Goal: Browse casually

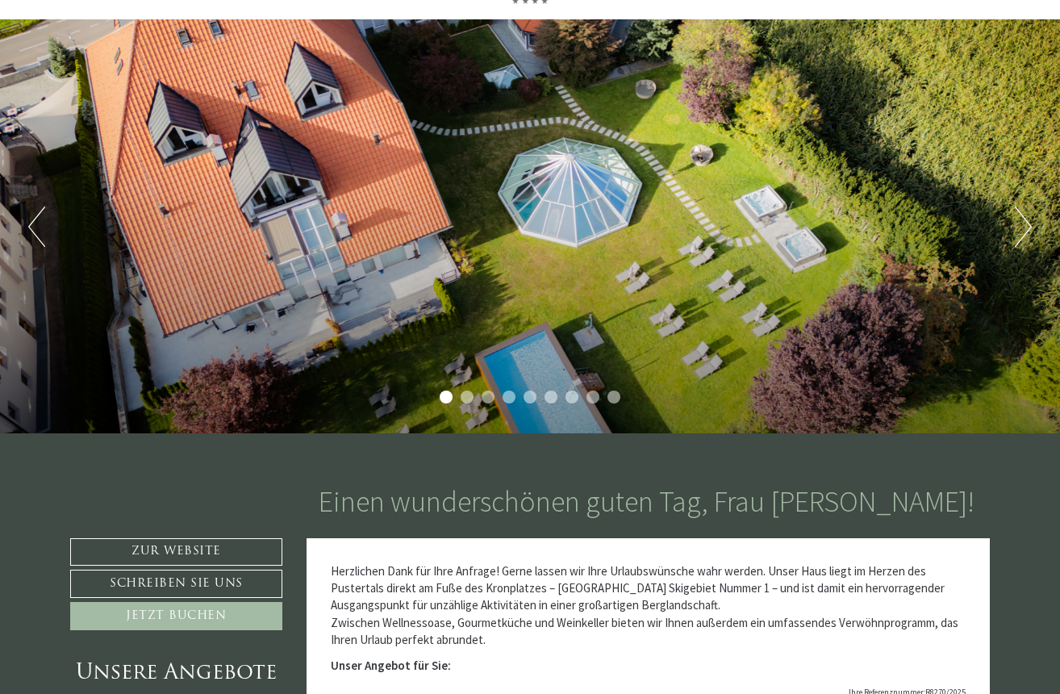
scroll to position [104, 0]
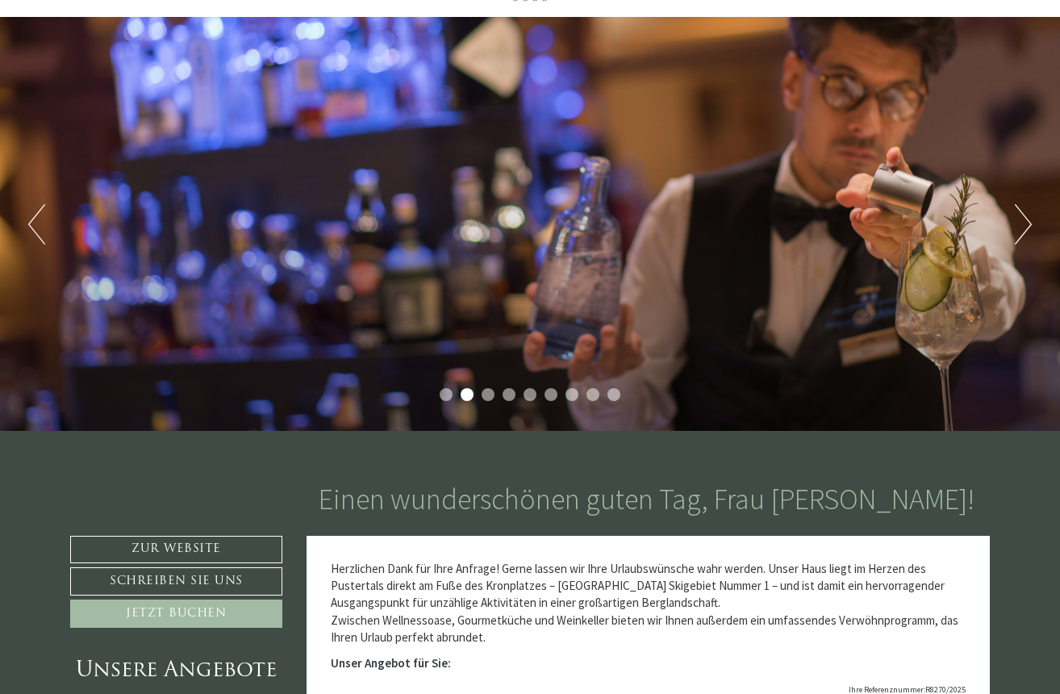
click at [469, 392] on li "2" at bounding box center [466, 394] width 13 height 13
click at [1029, 222] on button "Next" at bounding box center [1022, 224] width 17 height 40
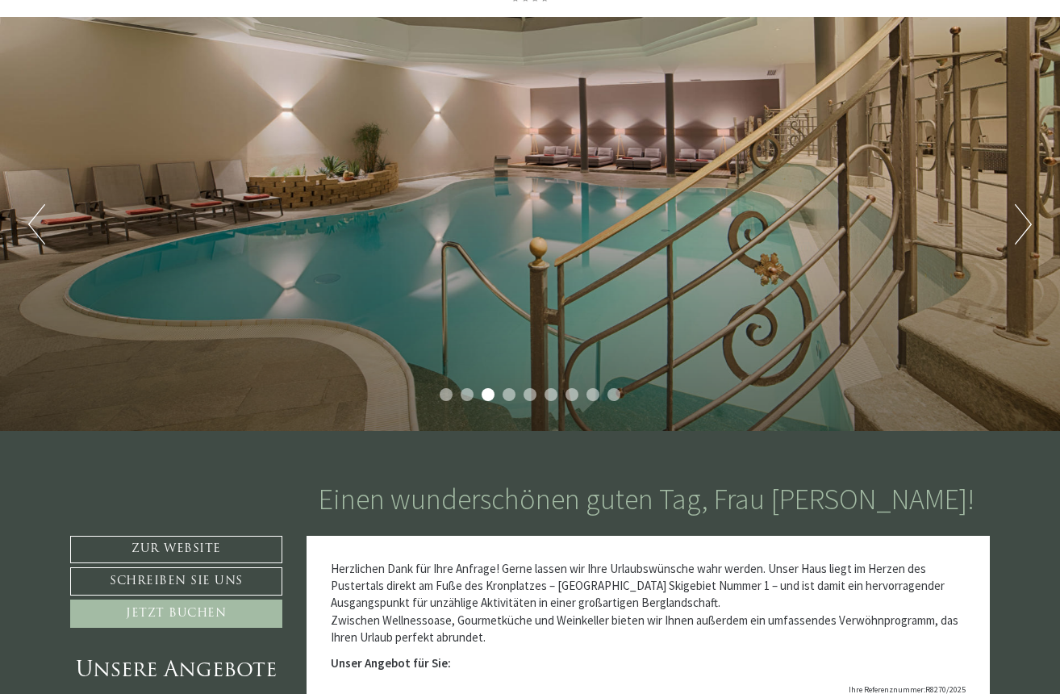
scroll to position [0, 0]
click at [1029, 222] on button "Next" at bounding box center [1022, 224] width 17 height 40
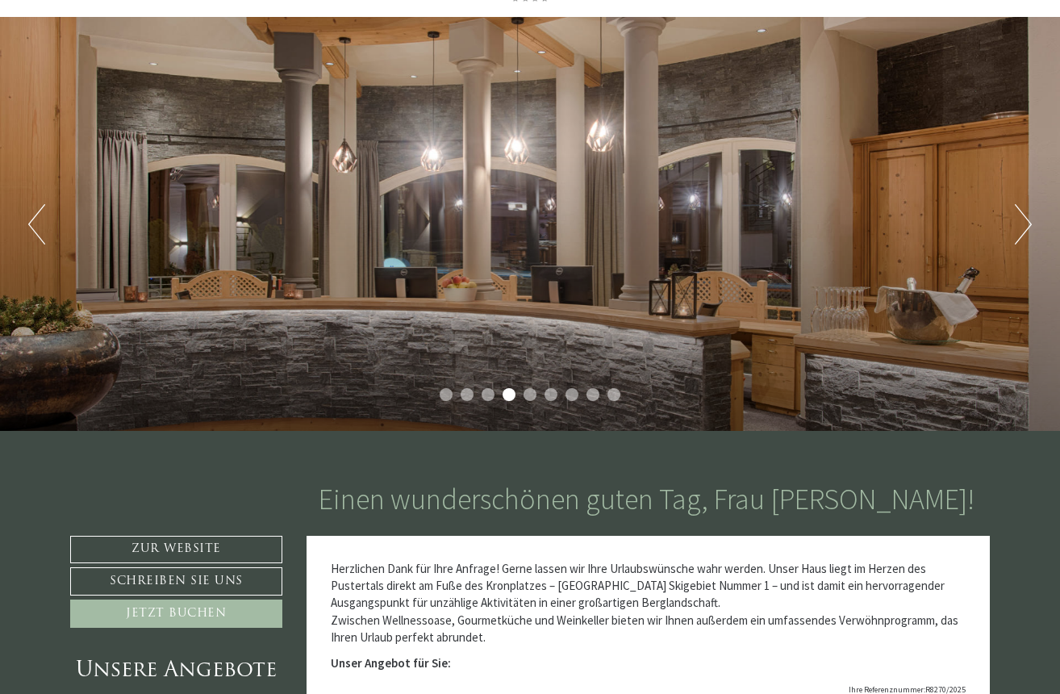
click at [1029, 222] on button "Next" at bounding box center [1022, 224] width 17 height 40
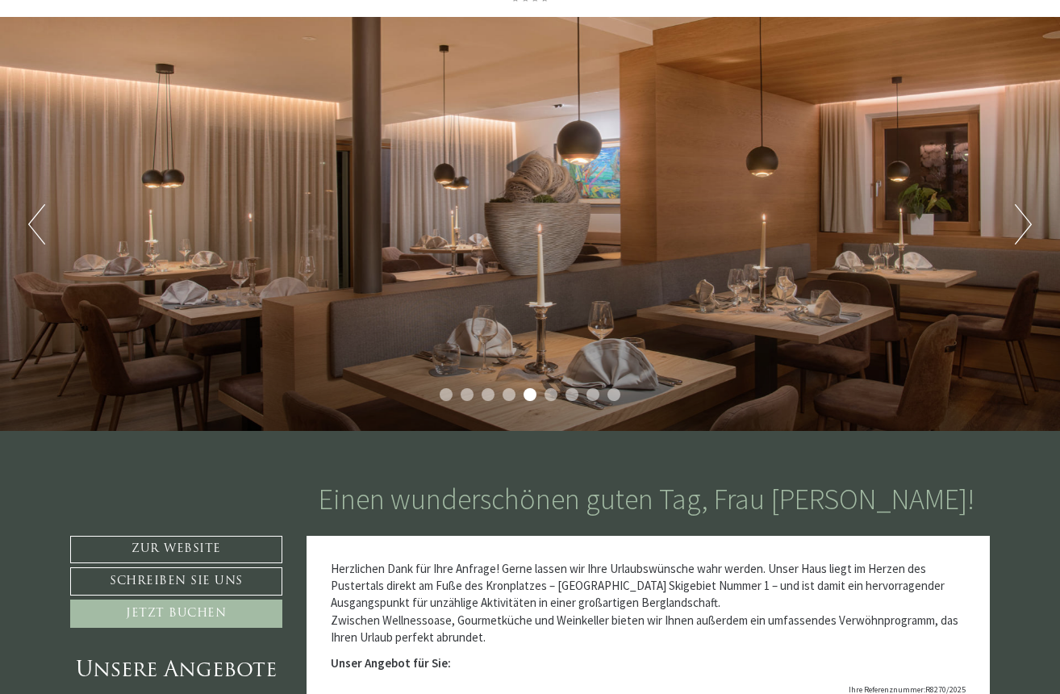
click at [1029, 222] on button "Next" at bounding box center [1022, 224] width 17 height 40
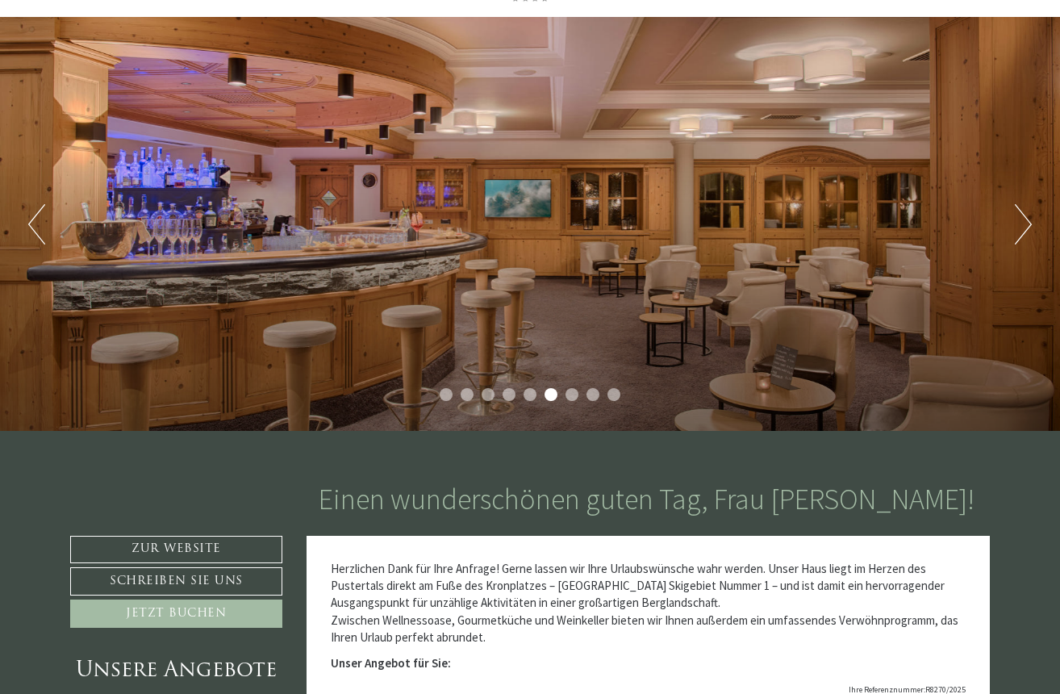
click at [1029, 222] on button "Next" at bounding box center [1022, 224] width 17 height 40
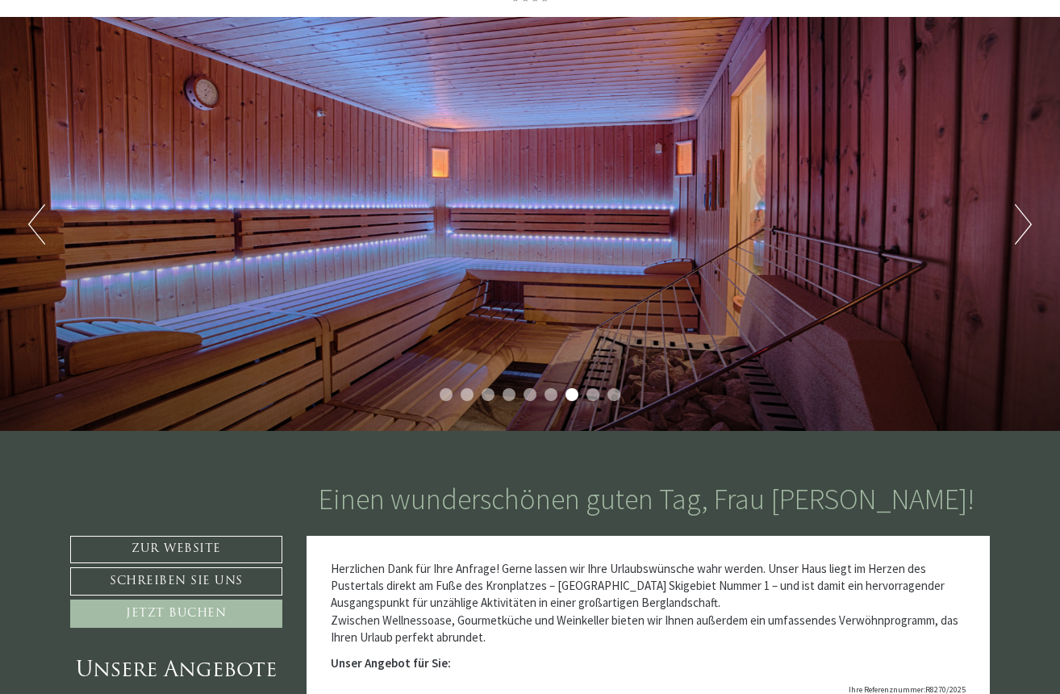
click at [1029, 222] on button "Next" at bounding box center [1022, 224] width 17 height 40
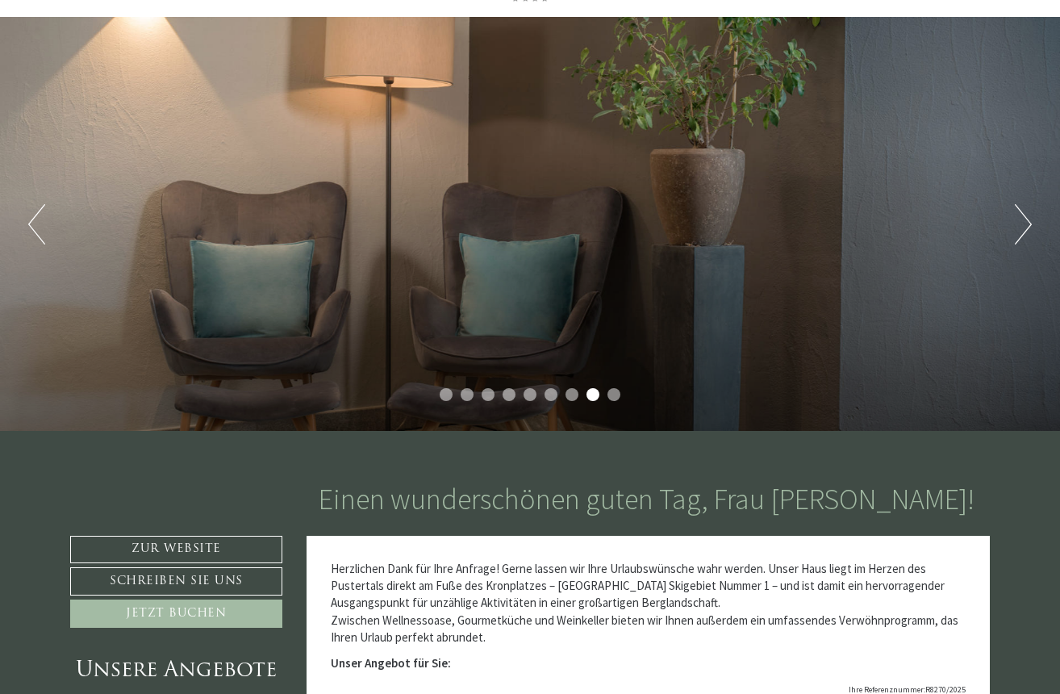
click at [1029, 222] on button "Next" at bounding box center [1022, 224] width 17 height 40
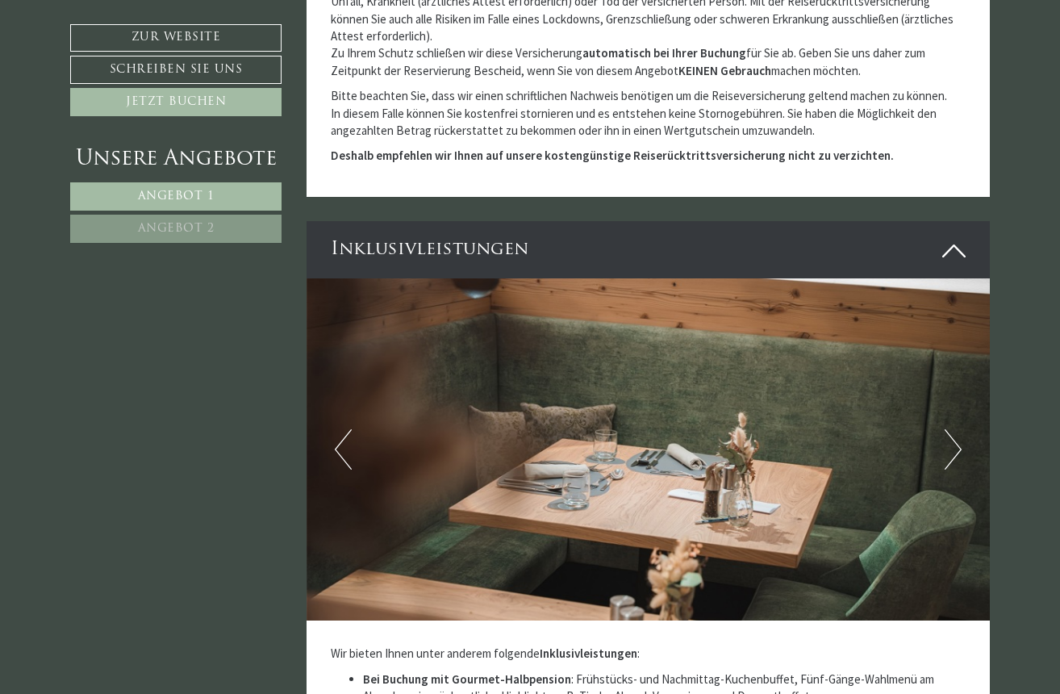
scroll to position [4452, 0]
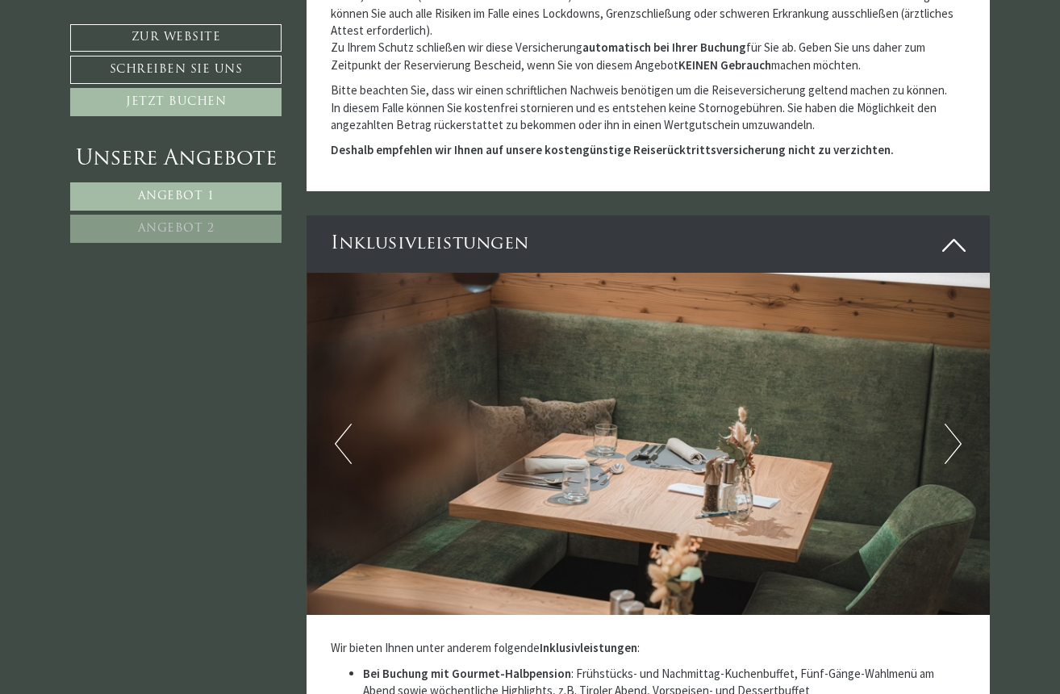
click at [952, 423] on button "Next" at bounding box center [952, 443] width 17 height 40
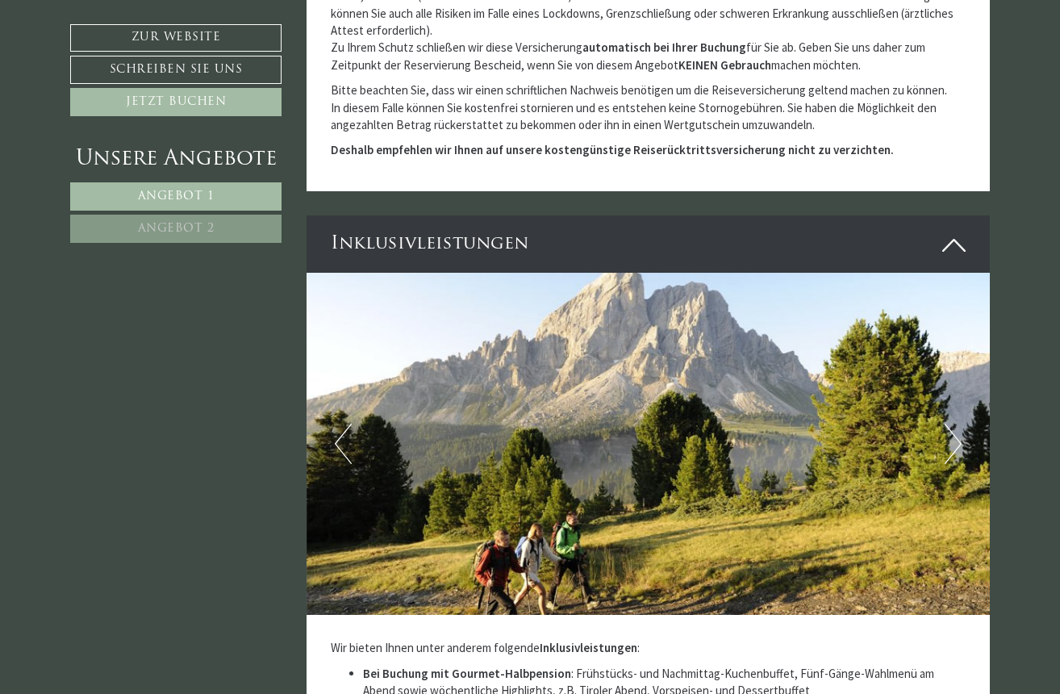
click at [952, 423] on button "Next" at bounding box center [952, 443] width 17 height 40
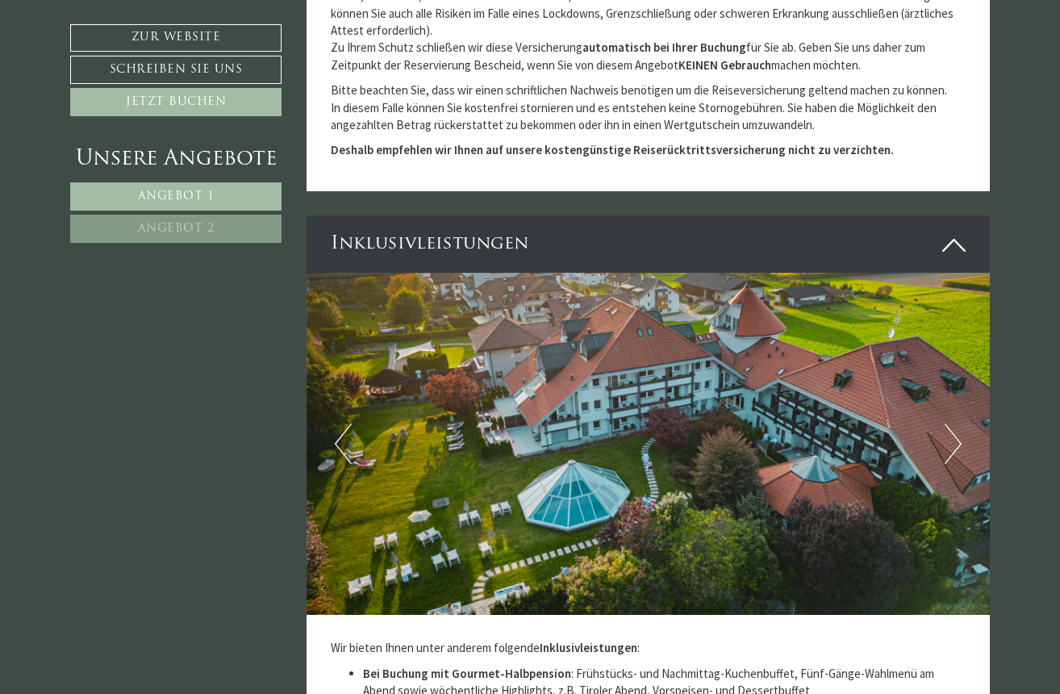
click at [952, 423] on button "Next" at bounding box center [952, 443] width 17 height 40
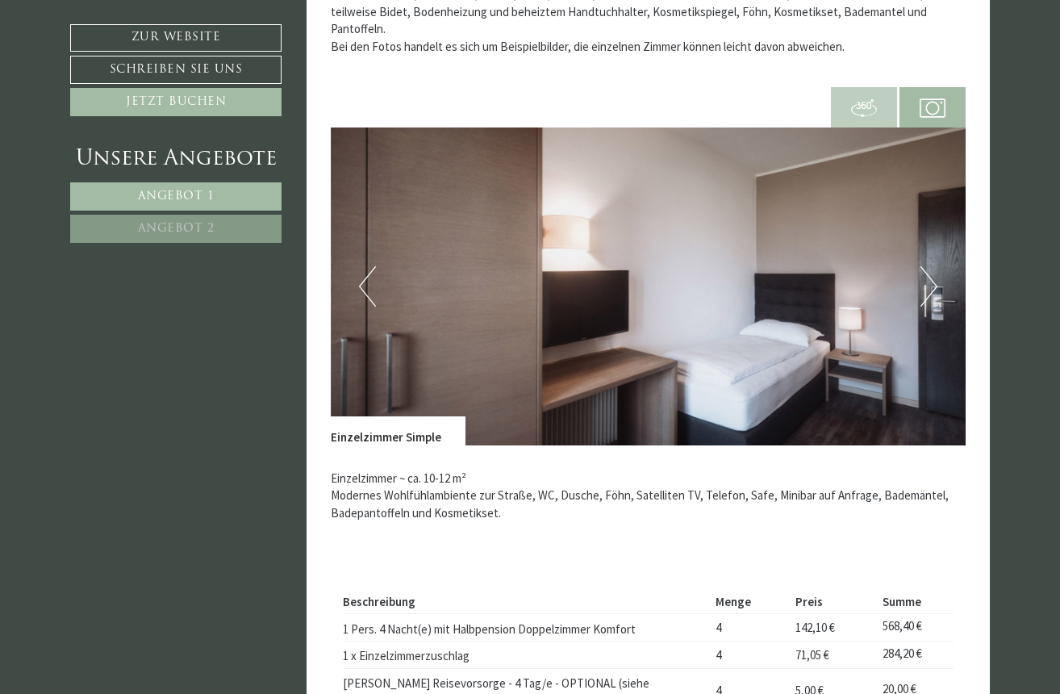
scroll to position [3171, 0]
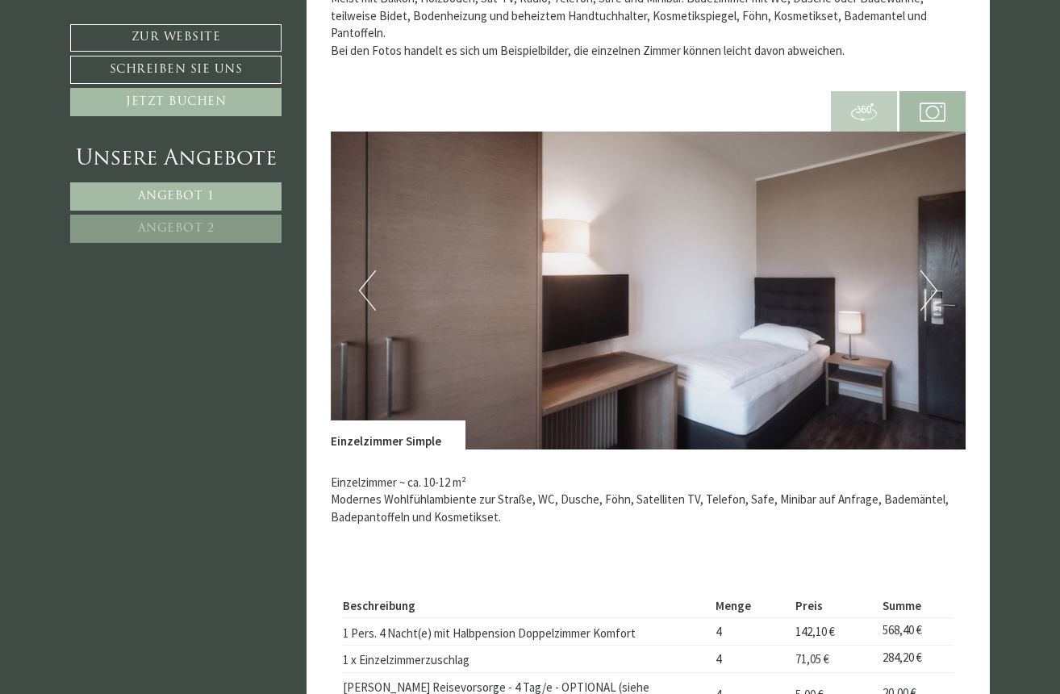
click at [935, 276] on button "Next" at bounding box center [928, 290] width 17 height 40
